Goal: Task Accomplishment & Management: Manage account settings

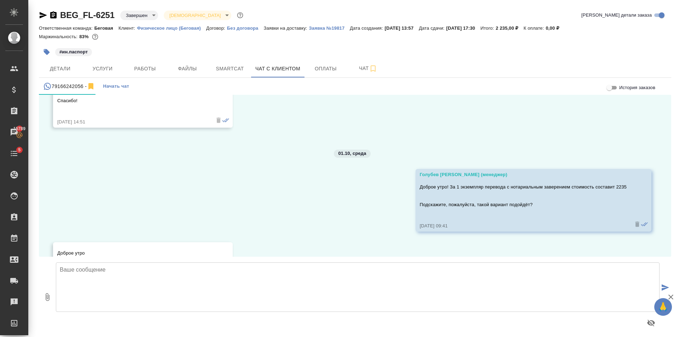
scroll to position [4647, 0]
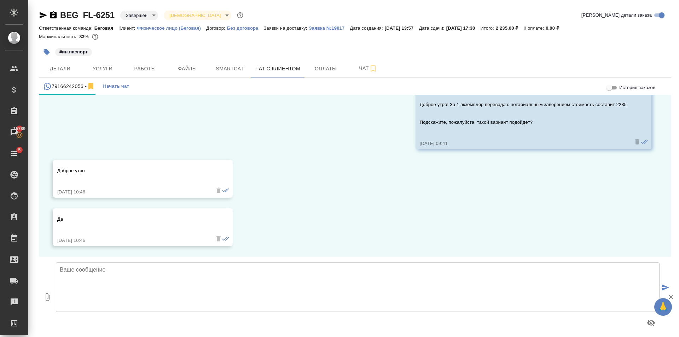
click at [144, 285] on textarea at bounding box center [358, 287] width 604 height 50
type textarea "Хорошо! Спасибо. Счёт в процессе подготовки"
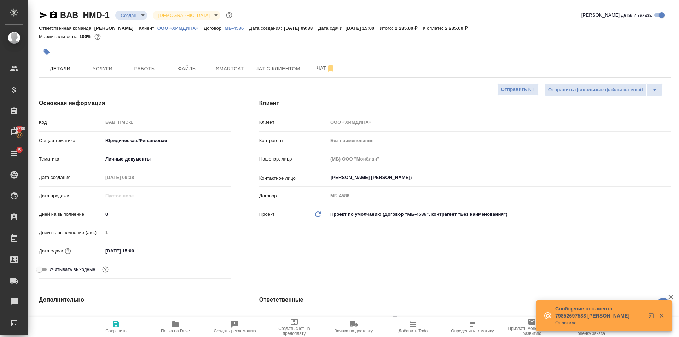
select select "RU"
click at [303, 318] on span "Создать счет на предоплату" at bounding box center [294, 327] width 51 height 18
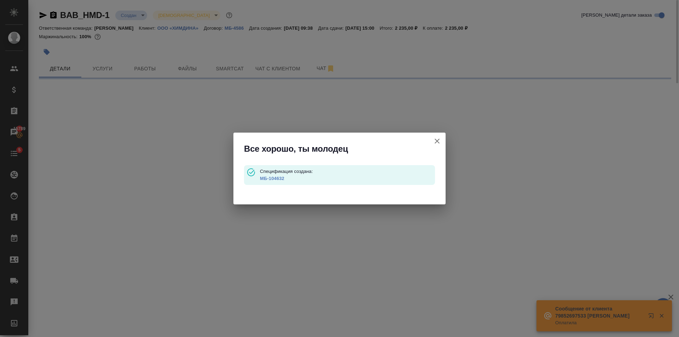
type input "waitingForPrepayment"
select select "RU"
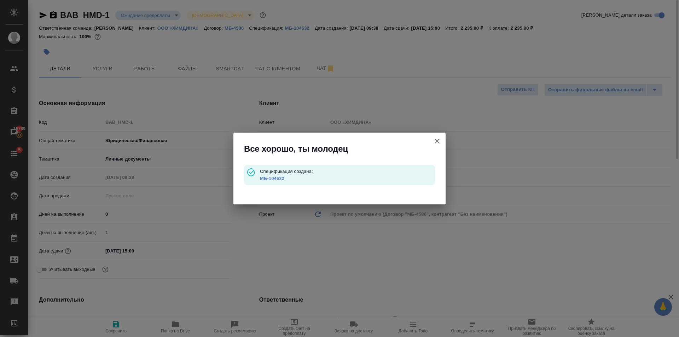
click at [274, 180] on link "МБ-104632" at bounding box center [272, 178] width 24 height 5
type textarea "x"
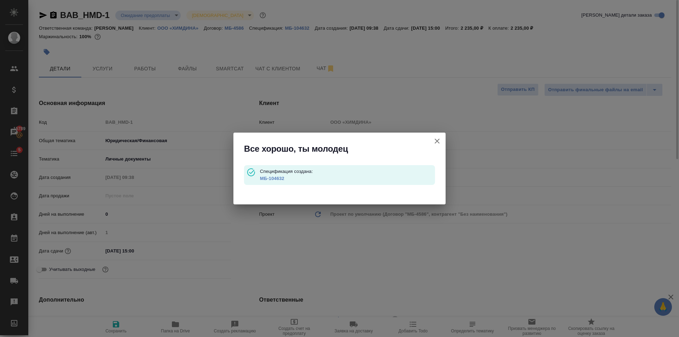
type textarea "x"
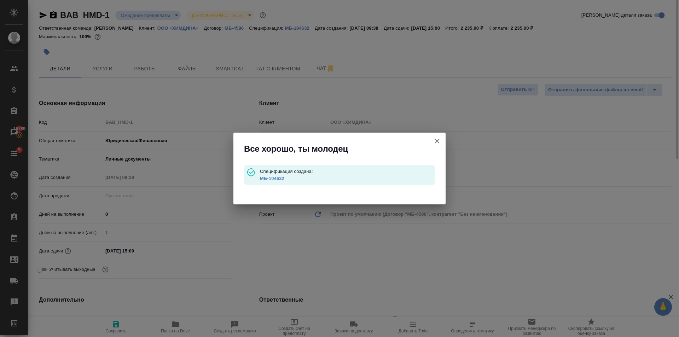
click at [437, 143] on icon "button" at bounding box center [437, 141] width 8 height 8
type textarea "x"
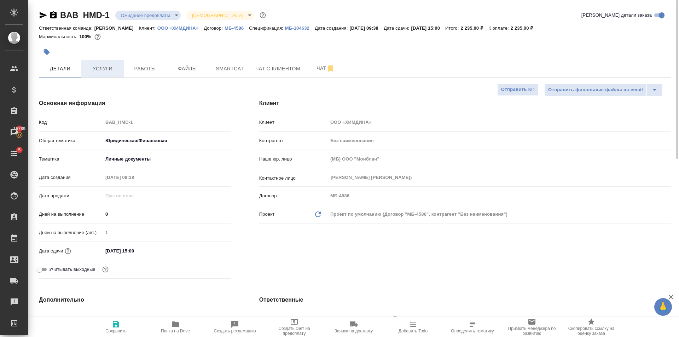
click at [118, 70] on span "Услуги" at bounding box center [103, 68] width 34 height 9
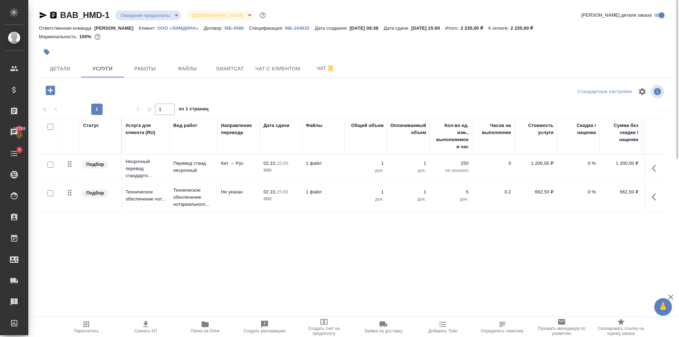
click at [249, 168] on td "Кит → Рус" at bounding box center [238, 168] width 42 height 25
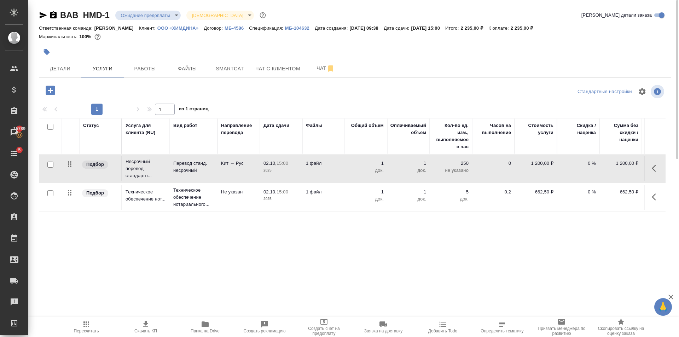
click at [249, 168] on td "Кит → Рус" at bounding box center [238, 168] width 42 height 25
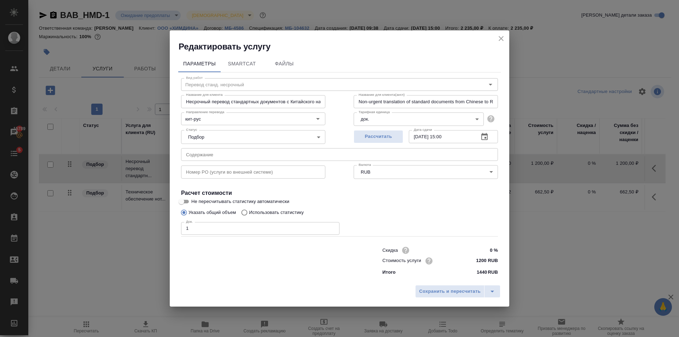
click at [318, 269] on div at bounding box center [267, 260] width 201 height 28
click at [276, 268] on div at bounding box center [267, 260] width 201 height 28
click at [207, 155] on input "text" at bounding box center [339, 154] width 317 height 13
paste input "Passport Tang"
type input "Passport Tang"
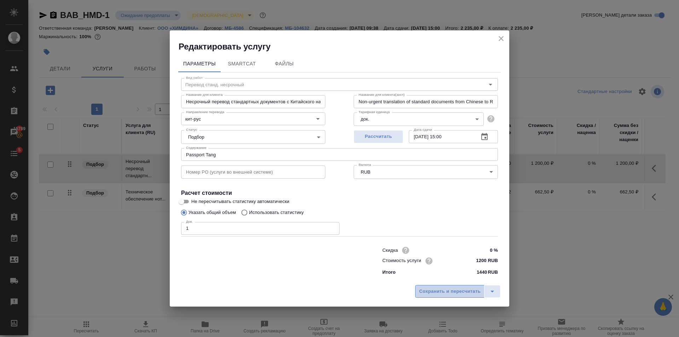
click at [463, 294] on span "Сохранить и пересчитать" at bounding box center [450, 292] width 62 height 8
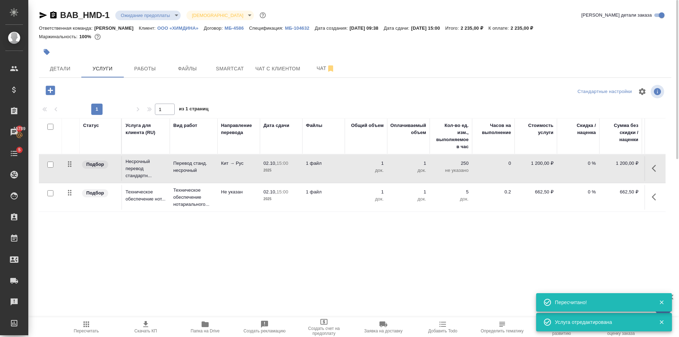
click at [348, 199] on td "1 док." at bounding box center [366, 197] width 42 height 25
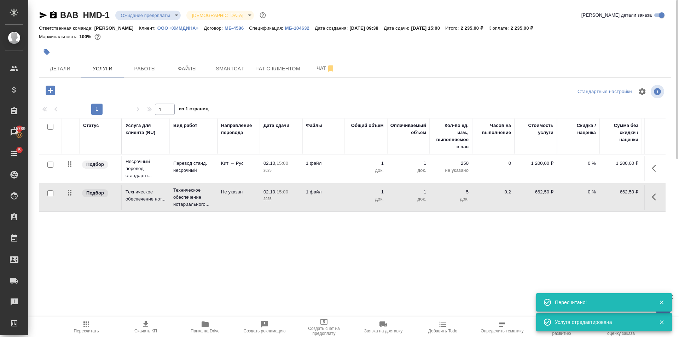
click at [348, 199] on td "1 док." at bounding box center [366, 197] width 42 height 25
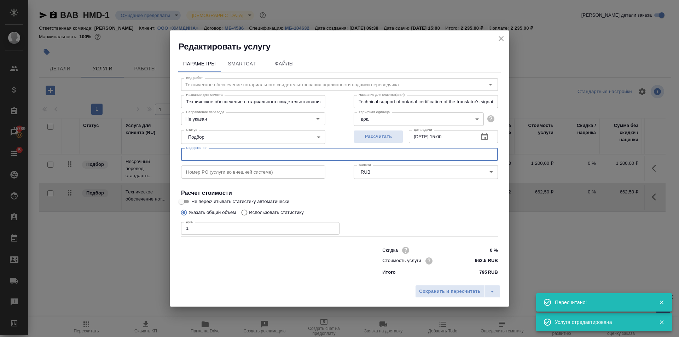
click at [196, 155] on input "text" at bounding box center [339, 154] width 317 height 13
paste input "Passport Tang"
type input "Passport Tang"
click at [464, 292] on span "Сохранить и пересчитать" at bounding box center [450, 292] width 62 height 8
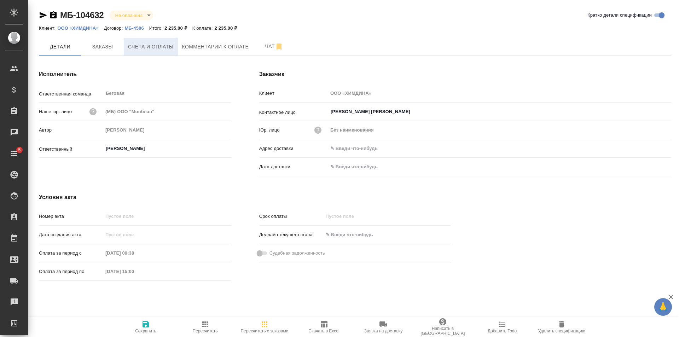
click at [163, 52] on button "Счета и оплаты" at bounding box center [151, 47] width 54 height 18
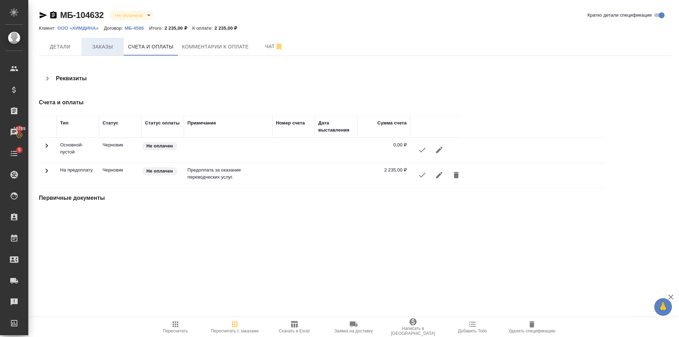
click at [87, 41] on button "Заказы" at bounding box center [102, 47] width 42 height 18
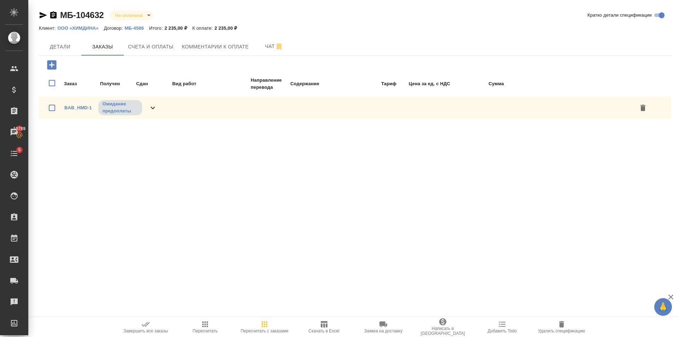
click at [152, 107] on icon at bounding box center [153, 108] width 8 height 8
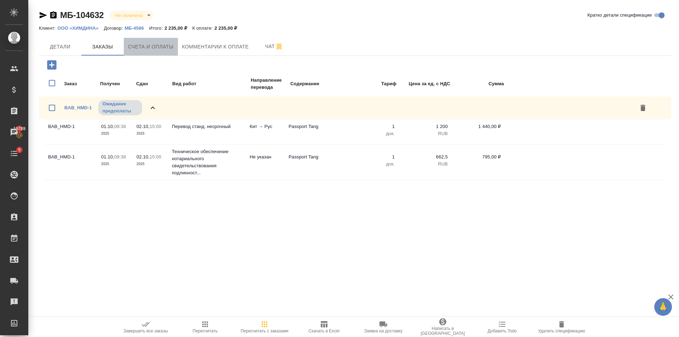
click at [162, 47] on span "Счета и оплаты" at bounding box center [151, 46] width 46 height 9
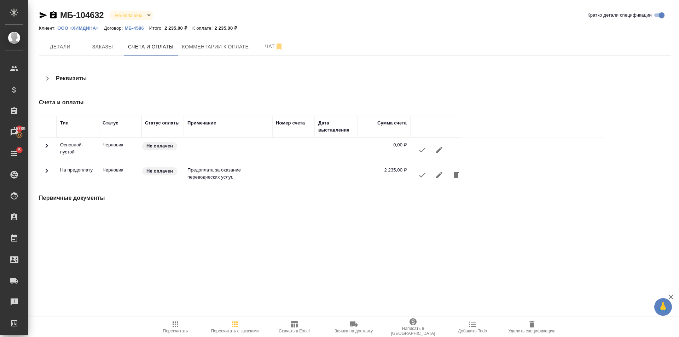
click at [420, 178] on icon "button" at bounding box center [422, 175] width 8 height 8
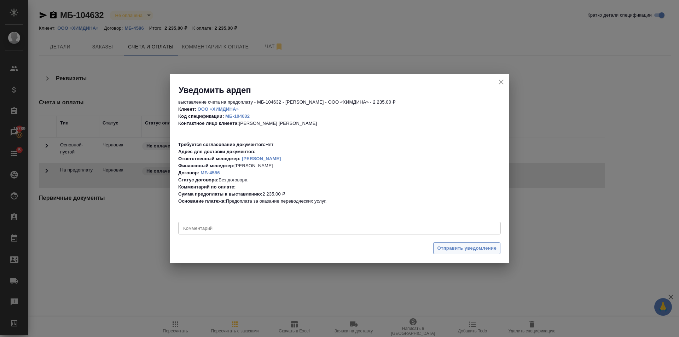
click at [461, 251] on span "Отправить уведомление" at bounding box center [466, 248] width 59 height 8
